Goal: Information Seeking & Learning: Learn about a topic

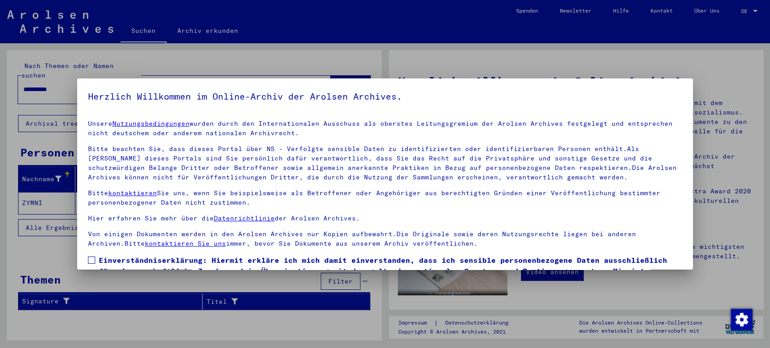
scroll to position [50, 0]
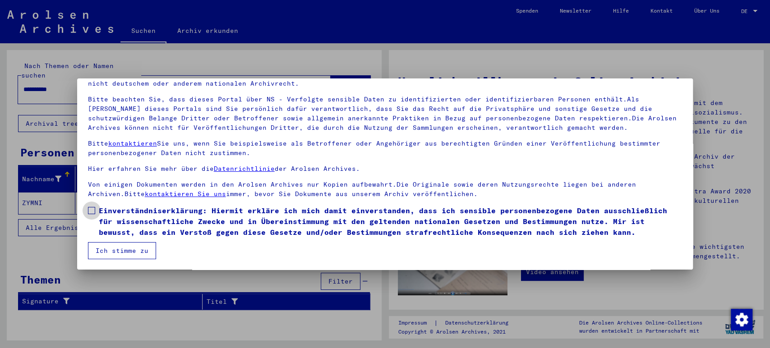
click at [93, 211] on span at bounding box center [91, 210] width 7 height 7
click at [116, 246] on button "Ich stimme zu" at bounding box center [122, 250] width 68 height 17
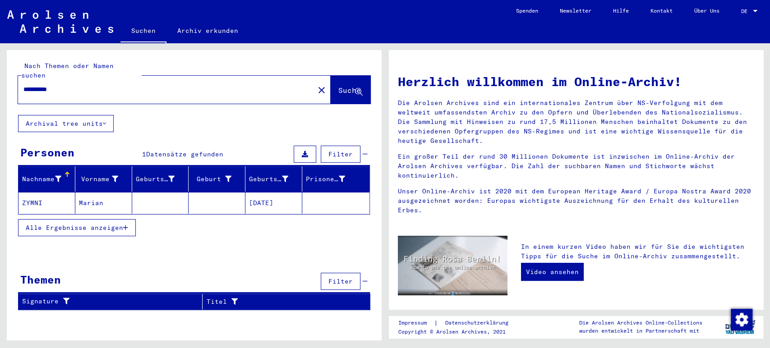
click at [166, 192] on mat-cell at bounding box center [160, 203] width 57 height 22
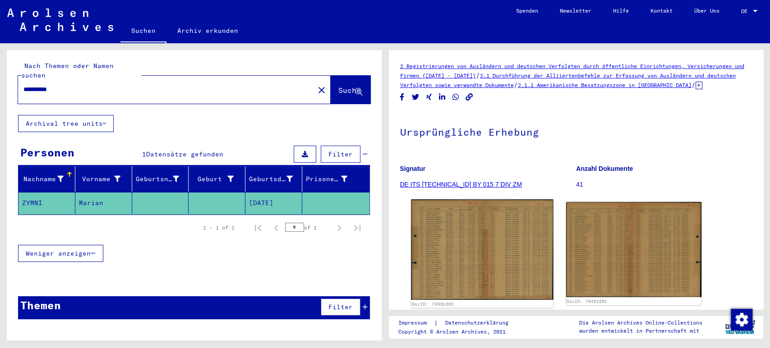
click at [503, 218] on img at bounding box center [482, 249] width 142 height 101
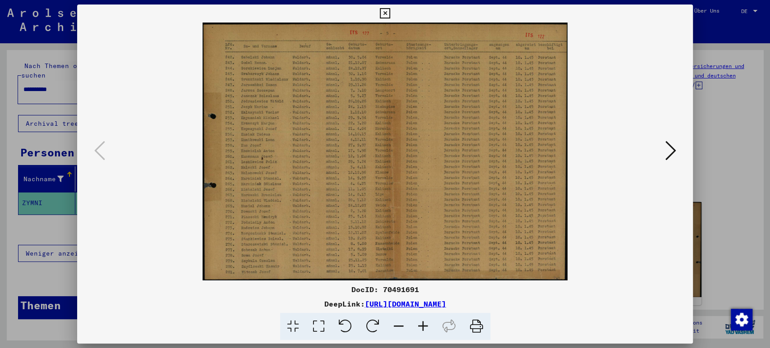
click at [420, 323] on icon at bounding box center [423, 327] width 24 height 28
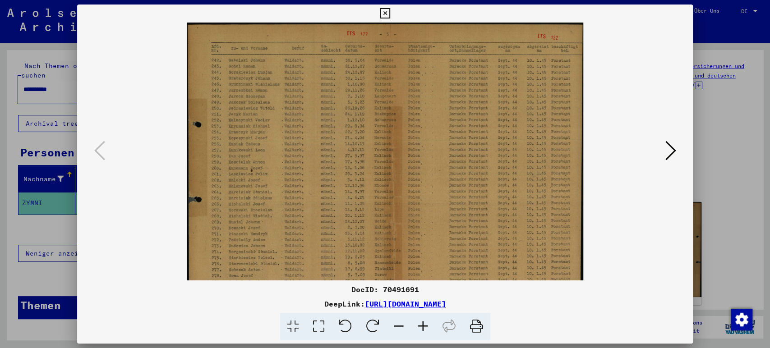
click at [420, 323] on icon at bounding box center [423, 327] width 24 height 28
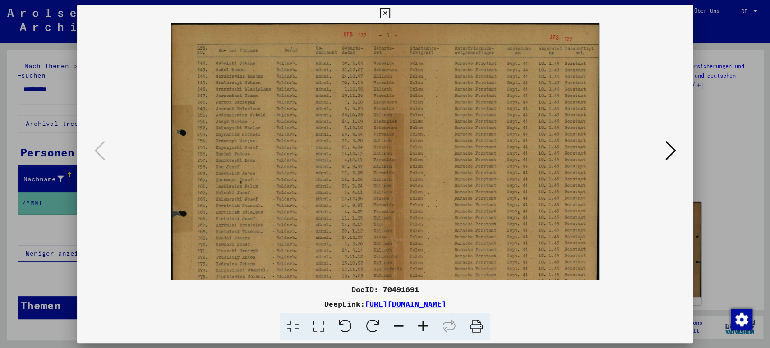
click at [420, 323] on icon at bounding box center [423, 327] width 24 height 28
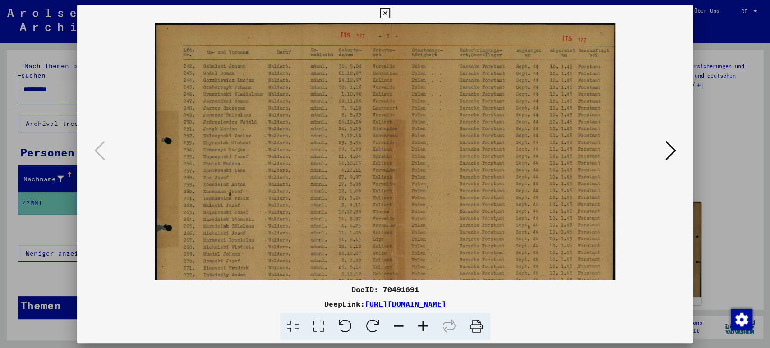
click at [420, 323] on icon at bounding box center [423, 327] width 24 height 28
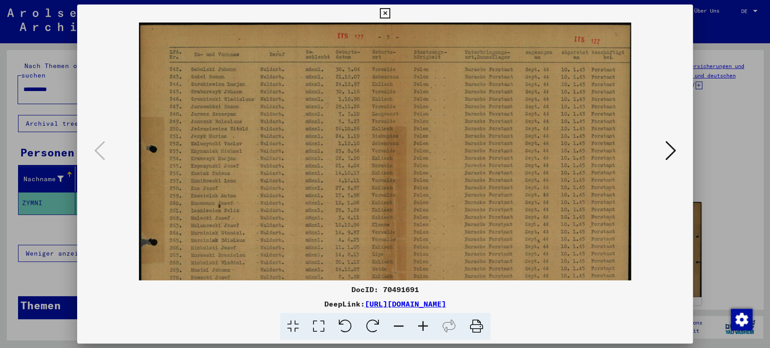
click at [420, 323] on icon at bounding box center [423, 327] width 24 height 28
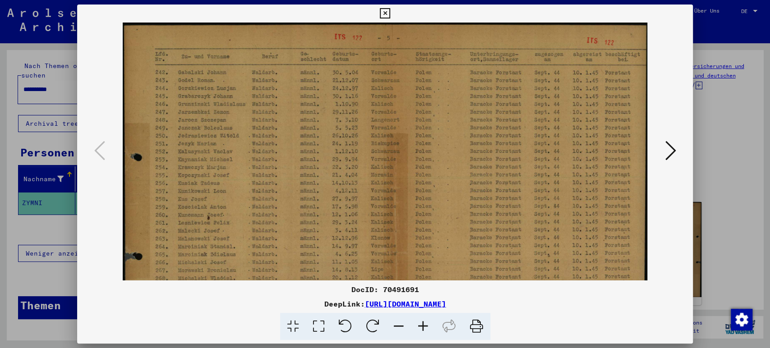
click at [420, 323] on icon at bounding box center [423, 327] width 24 height 28
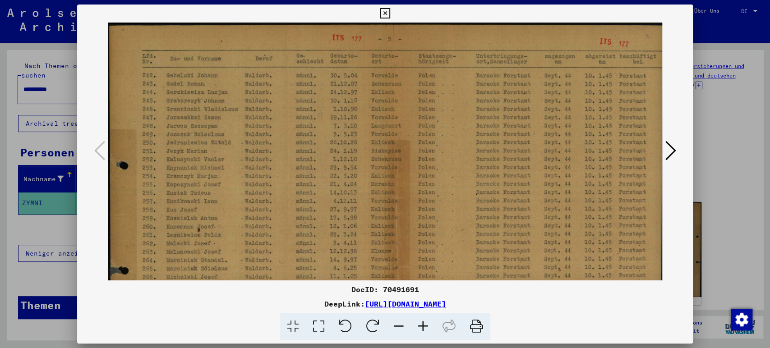
click at [420, 323] on icon at bounding box center [423, 327] width 24 height 28
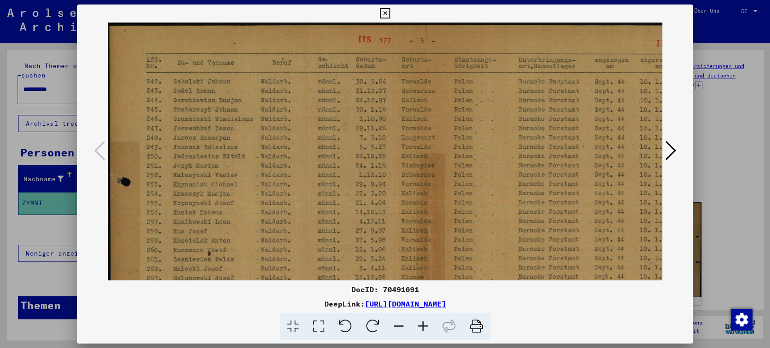
click at [420, 323] on icon at bounding box center [423, 327] width 24 height 28
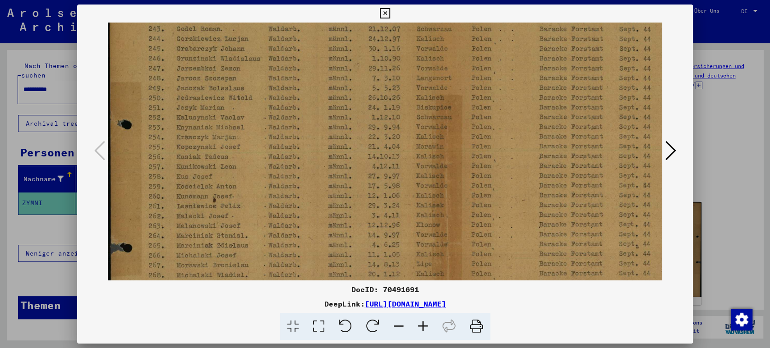
scroll to position [77, 0]
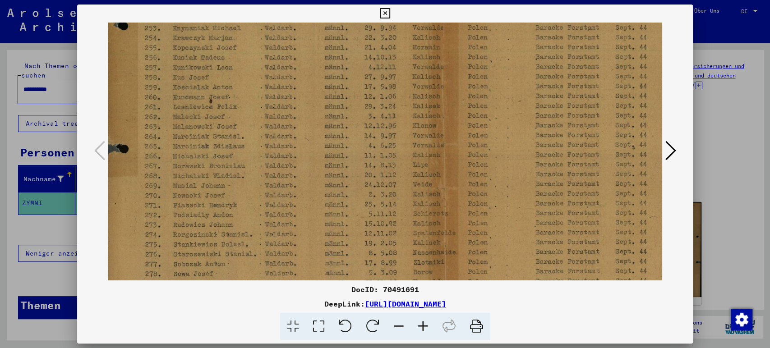
drag, startPoint x: 254, startPoint y: 226, endPoint x: 255, endPoint y: 62, distance: 163.8
click at [255, 62] on img at bounding box center [430, 88] width 653 height 461
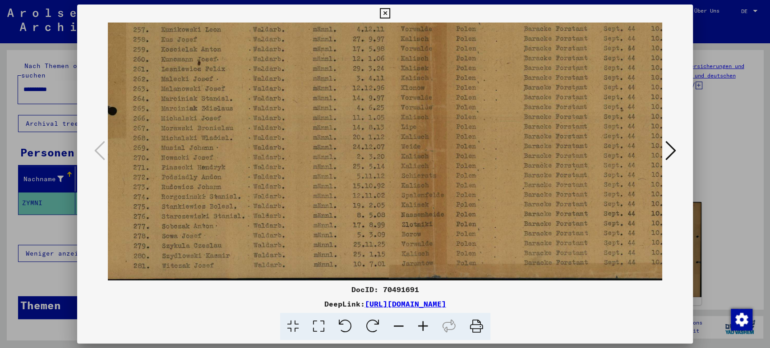
drag, startPoint x: 248, startPoint y: 197, endPoint x: 236, endPoint y: 91, distance: 107.1
click at [236, 91] on img at bounding box center [419, 50] width 653 height 461
click at [671, 152] on icon at bounding box center [670, 151] width 11 height 22
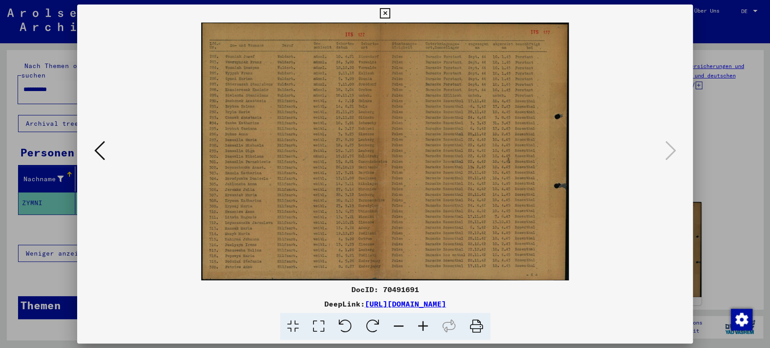
scroll to position [0, 0]
click at [423, 329] on icon at bounding box center [423, 327] width 24 height 28
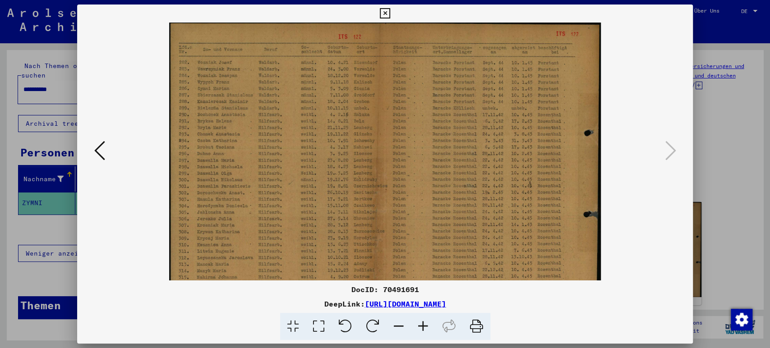
click at [423, 329] on icon at bounding box center [423, 327] width 24 height 28
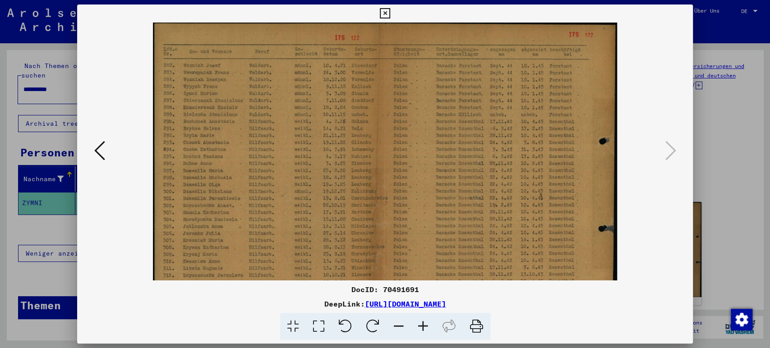
click at [423, 329] on icon at bounding box center [423, 327] width 24 height 28
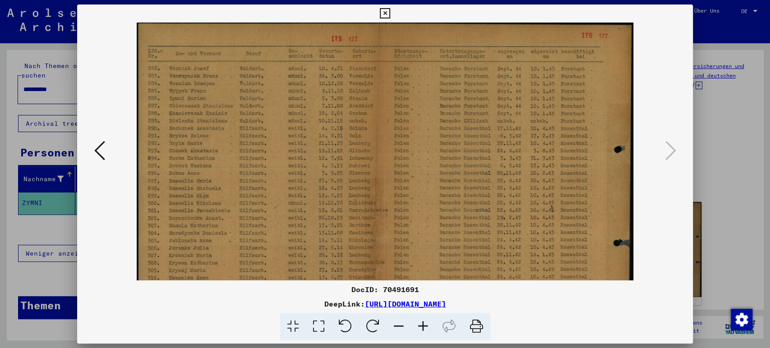
click at [423, 329] on icon at bounding box center [423, 327] width 24 height 28
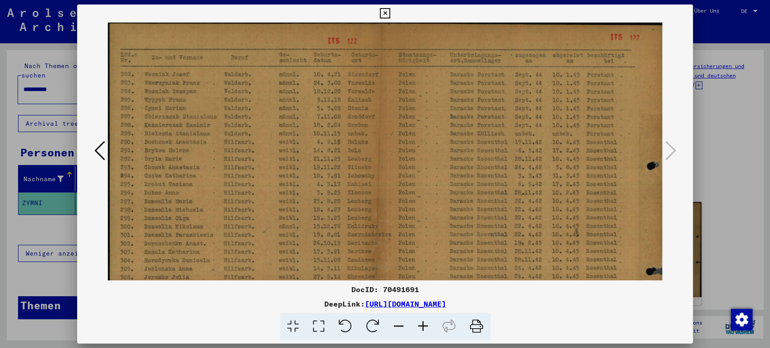
click at [423, 329] on icon at bounding box center [423, 327] width 24 height 28
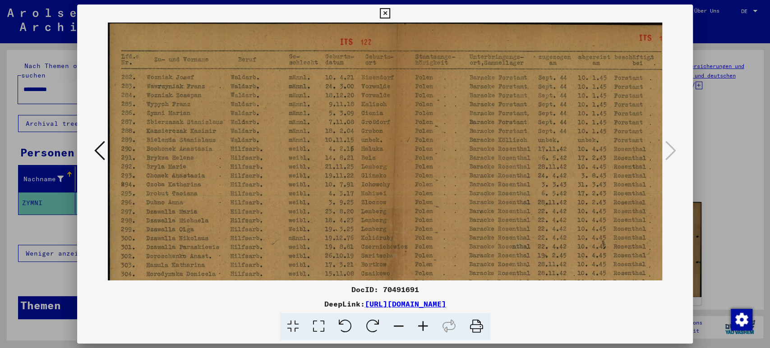
click at [423, 329] on icon at bounding box center [423, 327] width 24 height 28
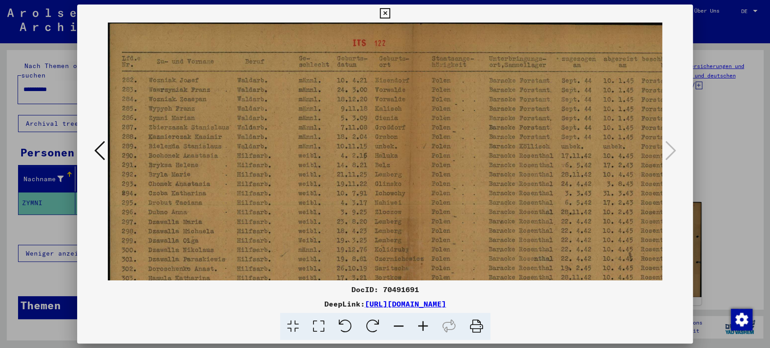
click at [423, 329] on icon at bounding box center [423, 327] width 24 height 28
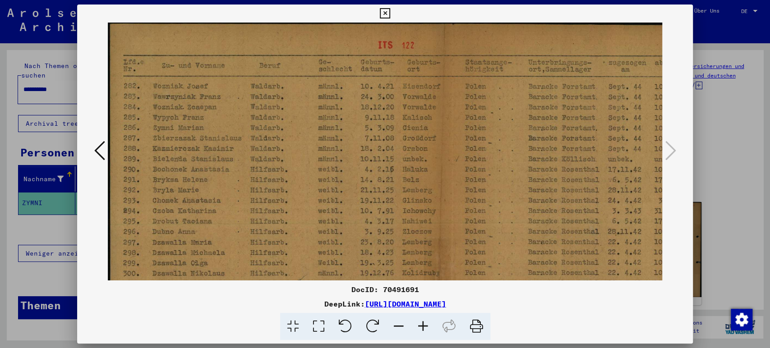
click at [423, 329] on icon at bounding box center [423, 327] width 24 height 28
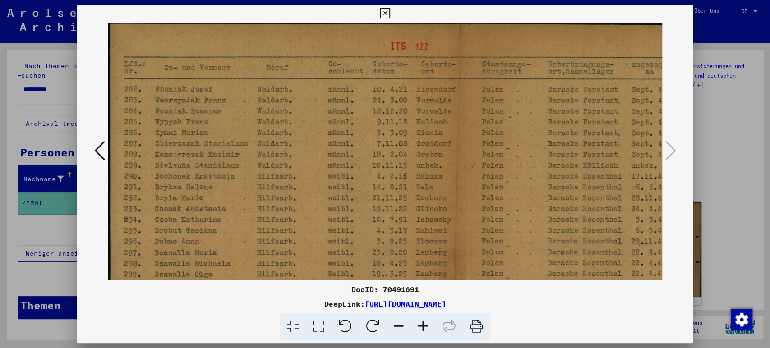
click at [423, 329] on icon at bounding box center [423, 327] width 24 height 28
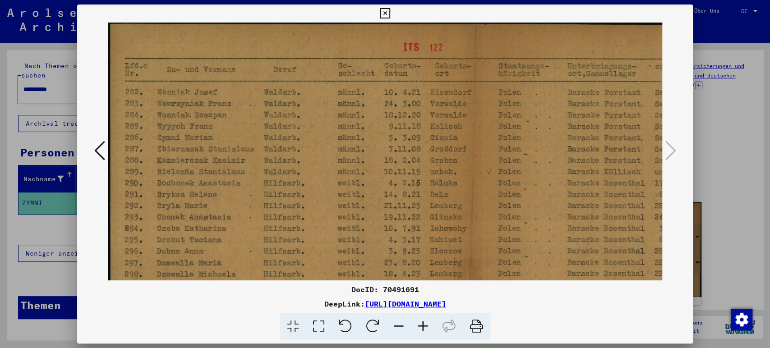
drag, startPoint x: 423, startPoint y: 329, endPoint x: 320, endPoint y: 229, distance: 143.3
click at [320, 229] on div "DocID: 70491691 DeepLink: [URL][DOMAIN_NAME]" at bounding box center [385, 173] width 616 height 336
click at [266, 217] on img at bounding box center [485, 287] width 754 height 529
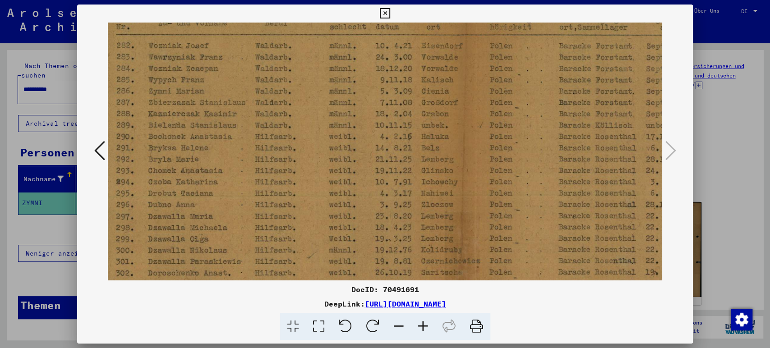
drag, startPoint x: 266, startPoint y: 217, endPoint x: 257, endPoint y: 162, distance: 56.3
click at [257, 162] on img at bounding box center [476, 240] width 754 height 529
click at [98, 229] on div at bounding box center [385, 152] width 616 height 258
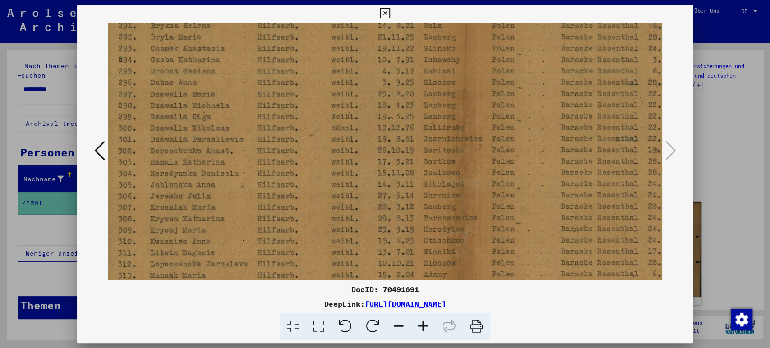
drag, startPoint x: 192, startPoint y: 245, endPoint x: 196, endPoint y: 131, distance: 113.3
click at [196, 131] on img at bounding box center [479, 118] width 754 height 529
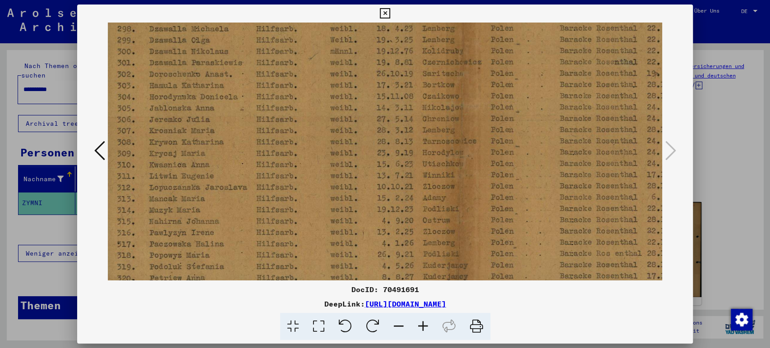
drag, startPoint x: 195, startPoint y: 242, endPoint x: 199, endPoint y: 143, distance: 98.4
click at [199, 143] on img at bounding box center [478, 41] width 754 height 529
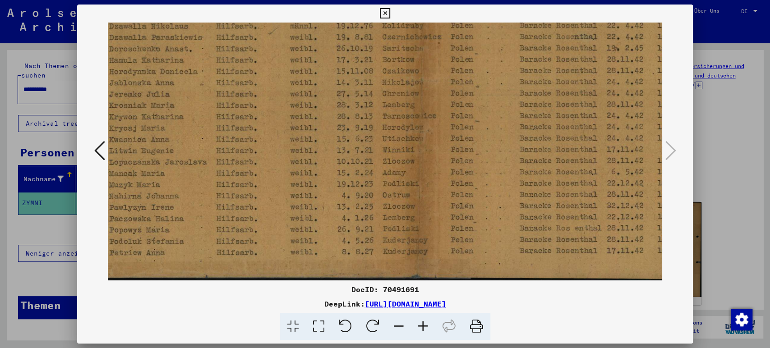
scroll to position [271, 0]
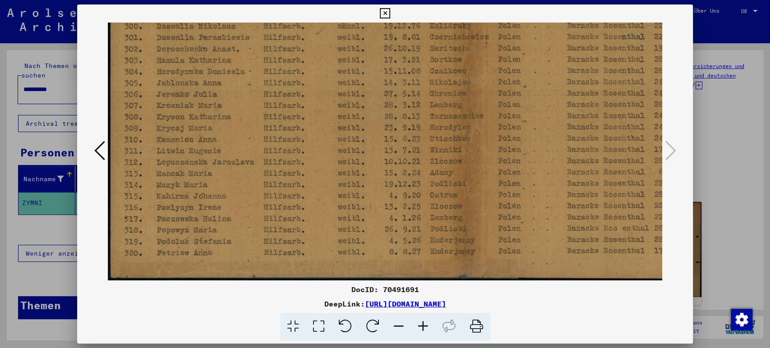
drag, startPoint x: 208, startPoint y: 230, endPoint x: 312, endPoint y: 185, distance: 112.6
click at [312, 185] on img at bounding box center [485, 16] width 754 height 529
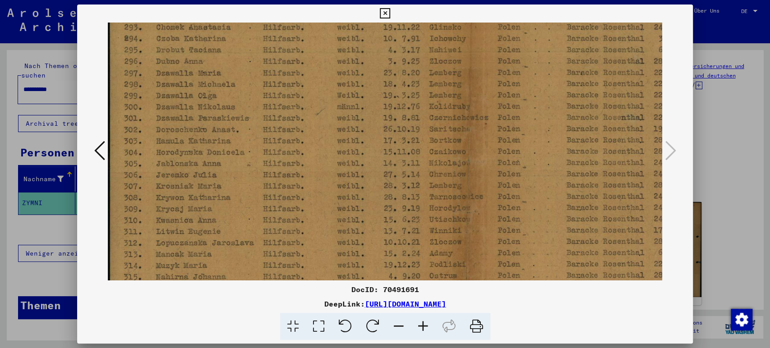
scroll to position [172, 1]
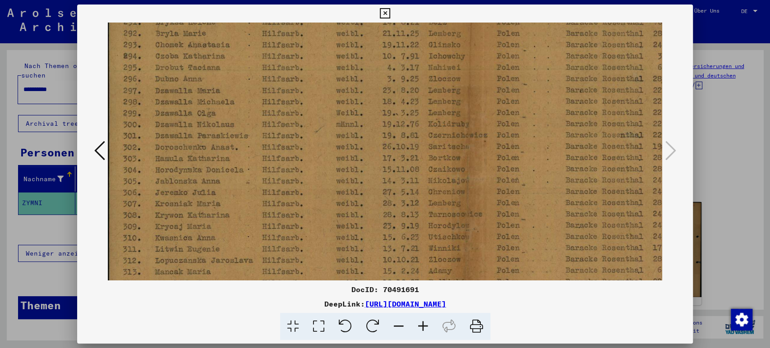
drag, startPoint x: 270, startPoint y: 97, endPoint x: 273, endPoint y: 197, distance: 100.2
click at [273, 197] on img at bounding box center [483, 114] width 754 height 529
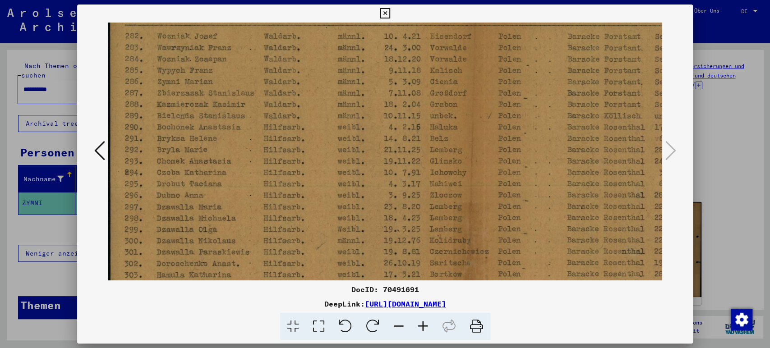
drag, startPoint x: 262, startPoint y: 66, endPoint x: 267, endPoint y: 186, distance: 119.7
click at [267, 186] on img at bounding box center [485, 231] width 754 height 529
drag, startPoint x: 274, startPoint y: 122, endPoint x: 274, endPoint y: 169, distance: 46.9
click at [274, 169] on img at bounding box center [485, 233] width 754 height 529
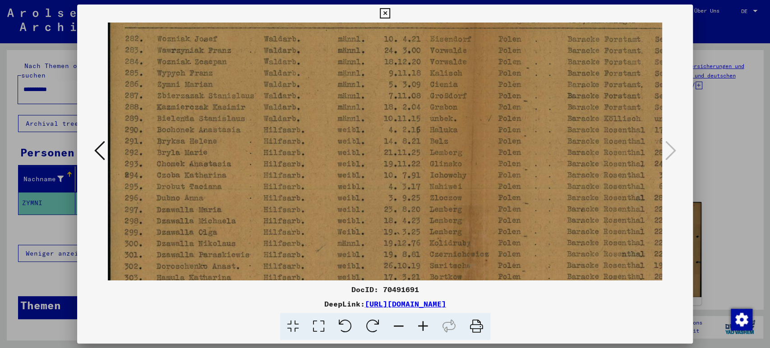
scroll to position [6, 0]
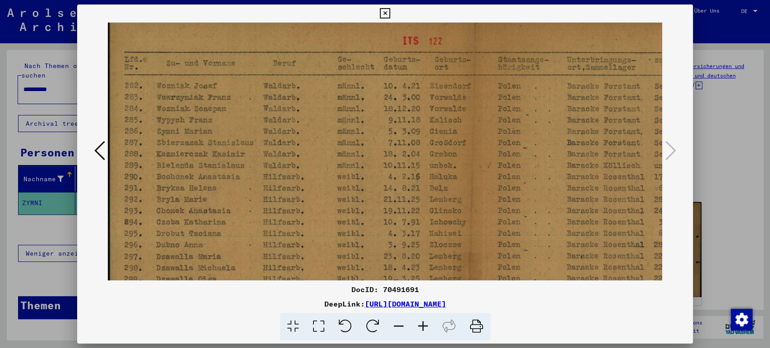
click at [102, 155] on icon at bounding box center [99, 151] width 11 height 22
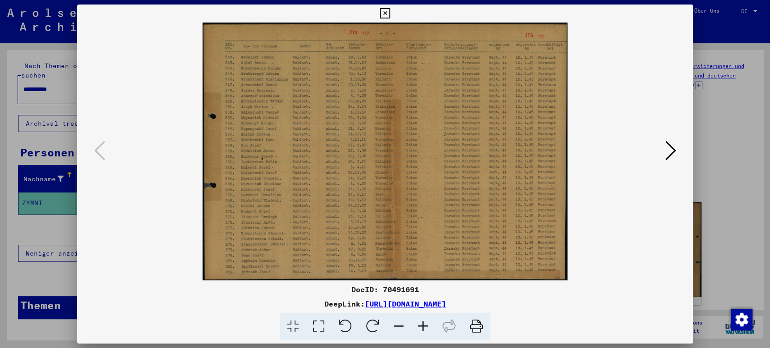
scroll to position [0, 0]
click at [427, 323] on icon at bounding box center [423, 327] width 24 height 28
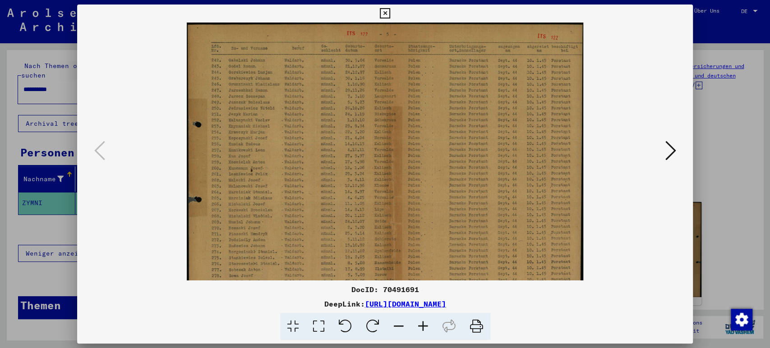
click at [427, 323] on icon at bounding box center [423, 327] width 24 height 28
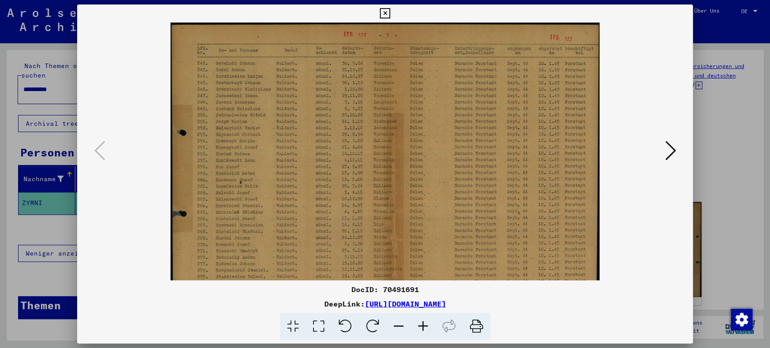
click at [427, 323] on icon at bounding box center [423, 327] width 24 height 28
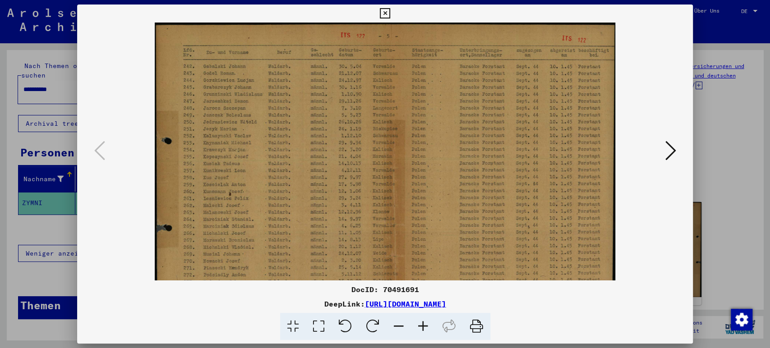
click at [427, 323] on icon at bounding box center [423, 327] width 24 height 28
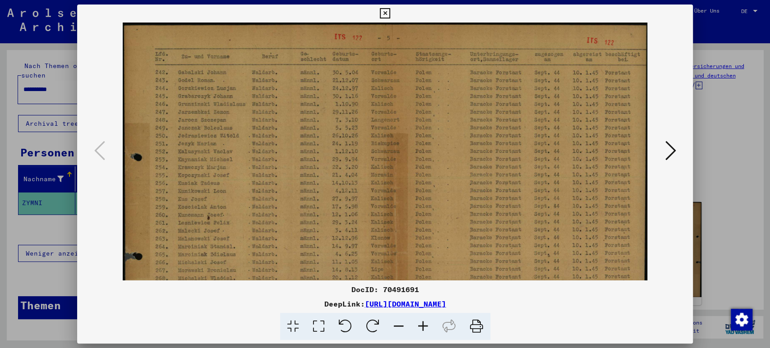
click at [427, 323] on icon at bounding box center [423, 327] width 24 height 28
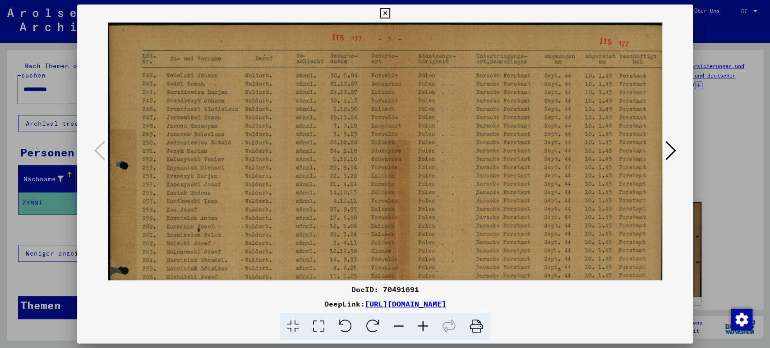
click at [427, 323] on icon at bounding box center [423, 327] width 24 height 28
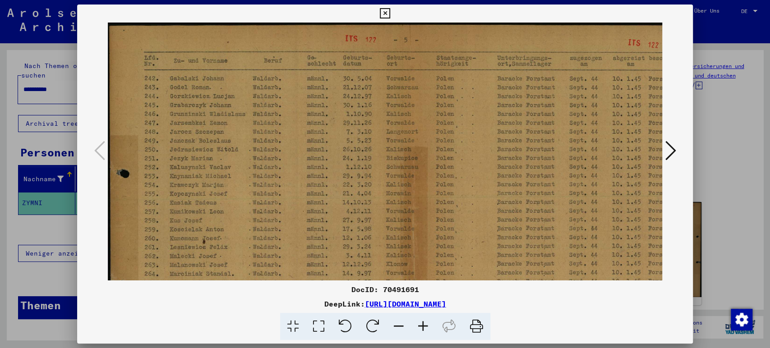
click at [427, 323] on icon at bounding box center [423, 327] width 24 height 28
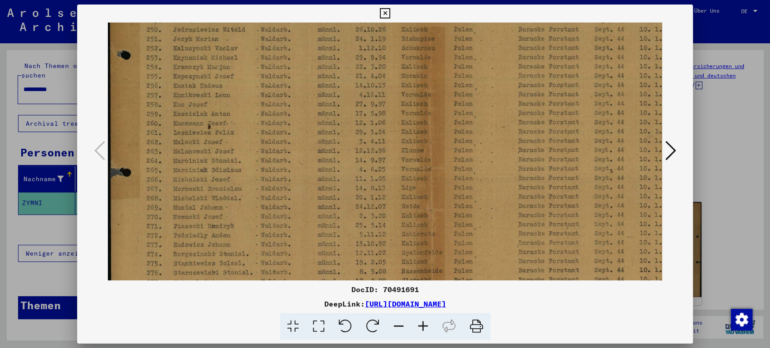
scroll to position [134, 0]
drag, startPoint x: 239, startPoint y: 240, endPoint x: 263, endPoint y: 106, distance: 136.7
click at [263, 106] on img at bounding box center [418, 108] width 620 height 439
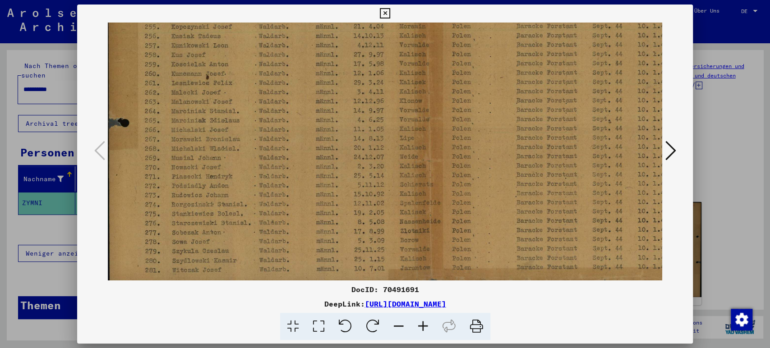
scroll to position [181, 0]
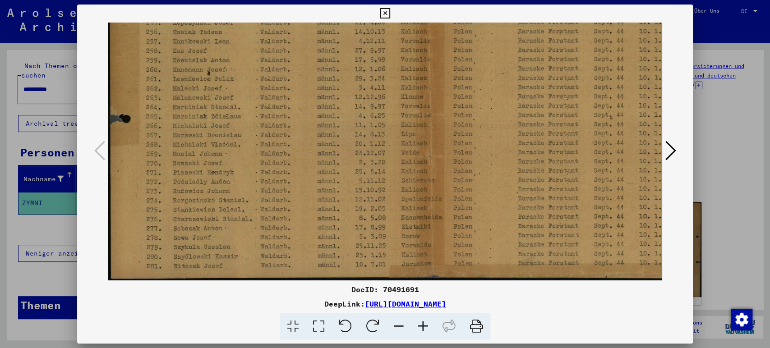
drag, startPoint x: 245, startPoint y: 212, endPoint x: 245, endPoint y: 156, distance: 56.0
click at [245, 156] on img at bounding box center [417, 61] width 620 height 439
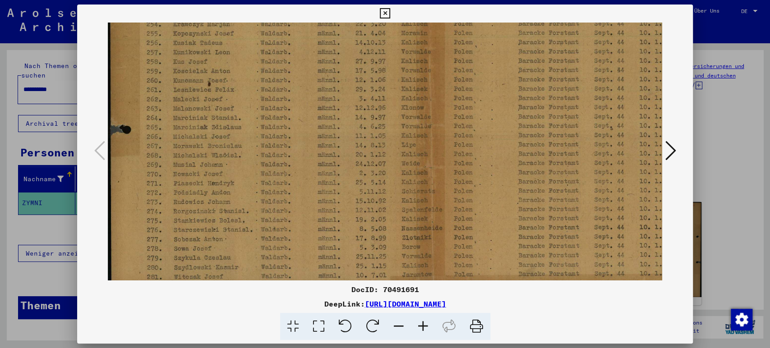
scroll to position [175, 0]
drag, startPoint x: 478, startPoint y: 227, endPoint x: 458, endPoint y: 219, distance: 21.1
click at [458, 219] on img at bounding box center [418, 66] width 620 height 439
click at [382, 13] on icon at bounding box center [385, 13] width 10 height 11
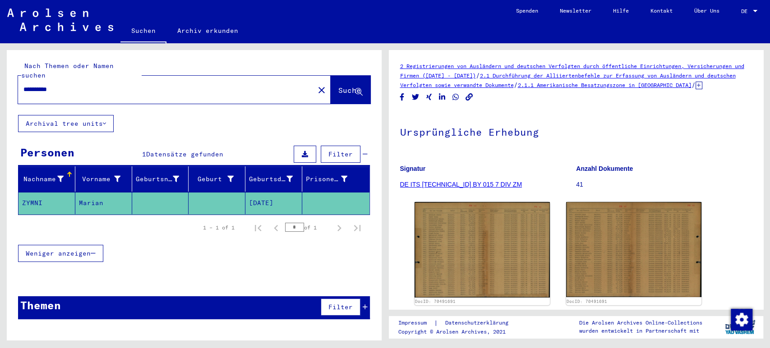
click at [232, 192] on mat-cell at bounding box center [217, 203] width 57 height 22
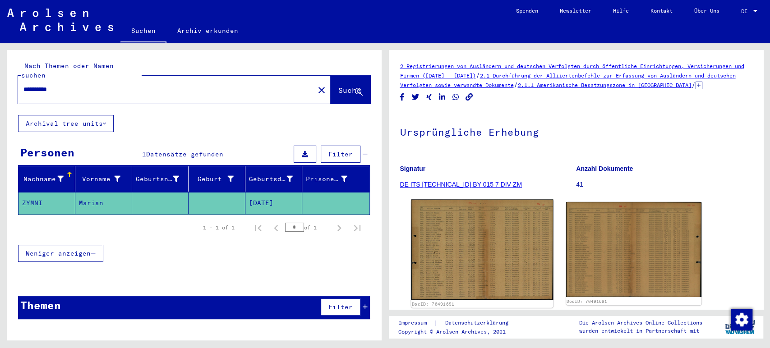
click at [428, 229] on img at bounding box center [482, 249] width 142 height 101
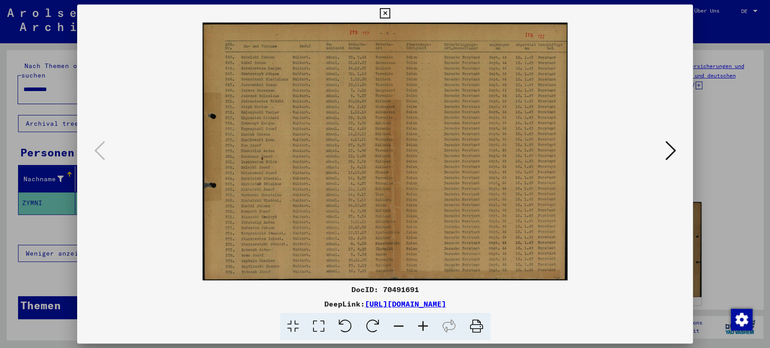
click at [668, 151] on icon at bounding box center [670, 151] width 11 height 22
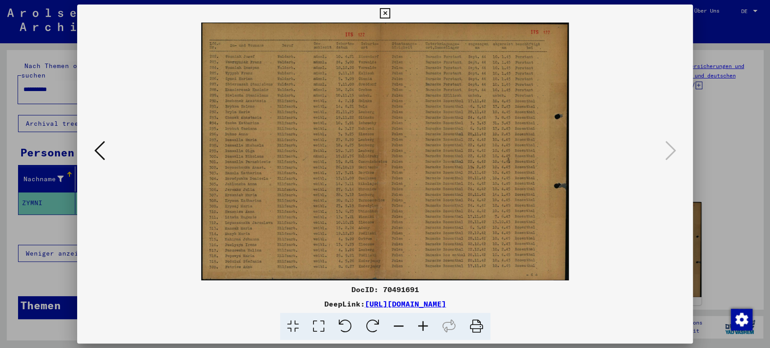
click at [425, 322] on icon at bounding box center [423, 327] width 24 height 28
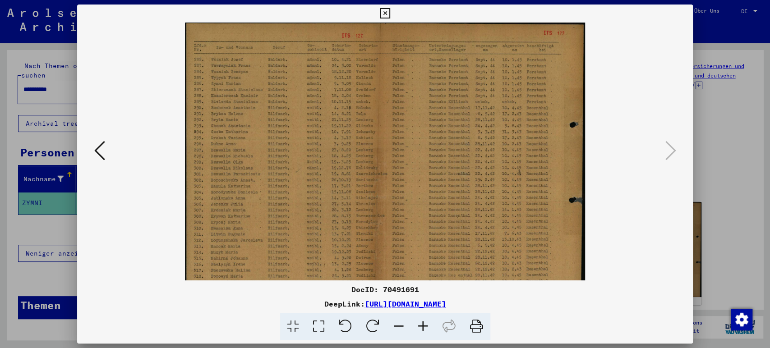
click at [425, 322] on icon at bounding box center [423, 327] width 24 height 28
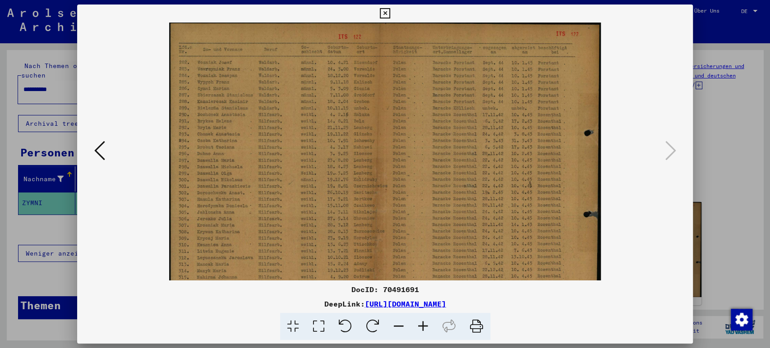
click at [425, 322] on icon at bounding box center [423, 327] width 24 height 28
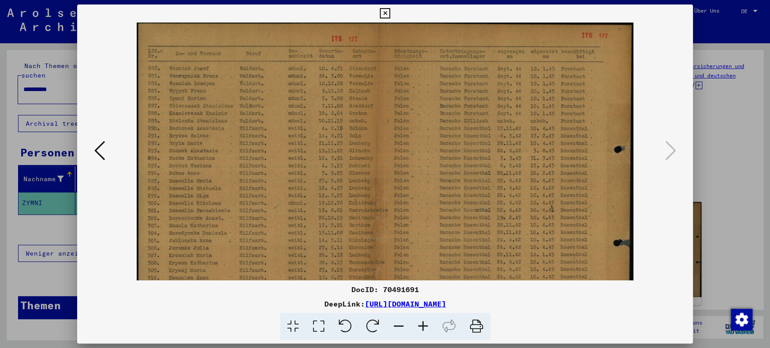
click at [425, 322] on icon at bounding box center [423, 327] width 24 height 28
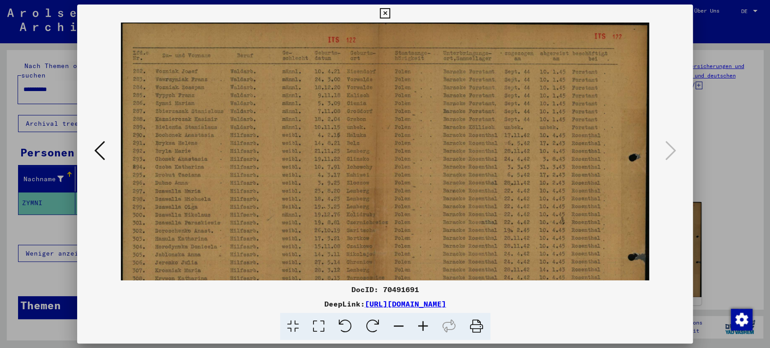
click at [425, 322] on icon at bounding box center [423, 327] width 24 height 28
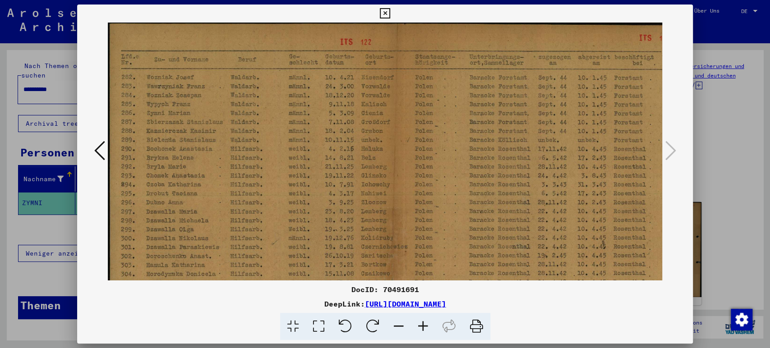
click at [425, 322] on icon at bounding box center [423, 327] width 24 height 28
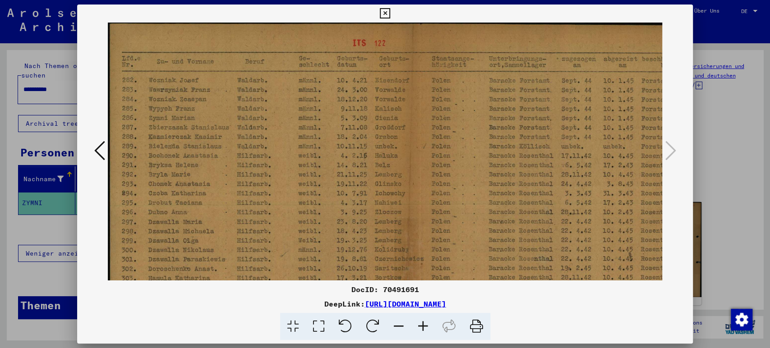
click at [425, 322] on icon at bounding box center [423, 327] width 24 height 28
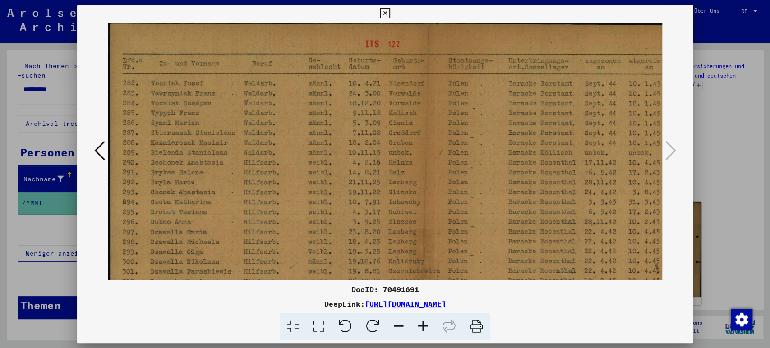
click at [425, 322] on icon at bounding box center [423, 327] width 24 height 28
